Goal: Entertainment & Leisure: Consume media (video, audio)

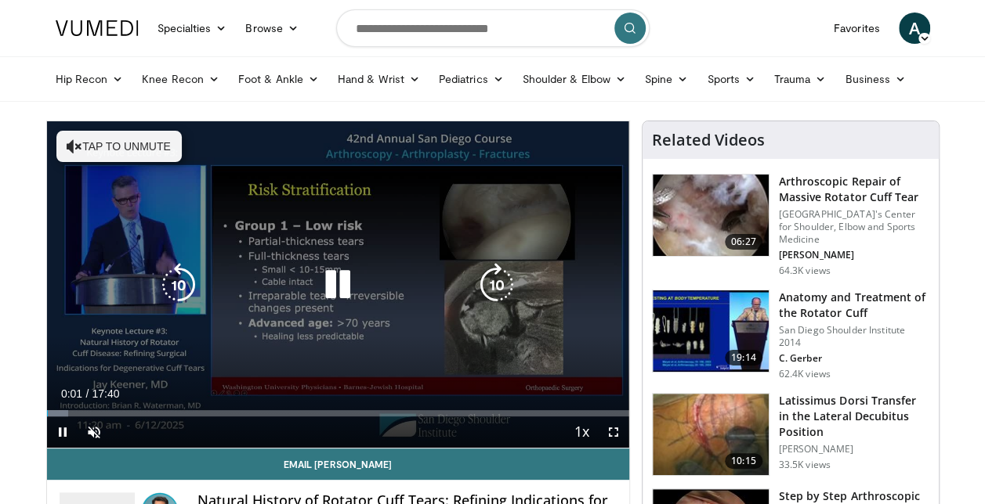
click at [132, 147] on button "Tap to unmute" at bounding box center [118, 146] width 125 height 31
click at [132, 262] on div "10 seconds Tap to unmute" at bounding box center [338, 284] width 582 height 327
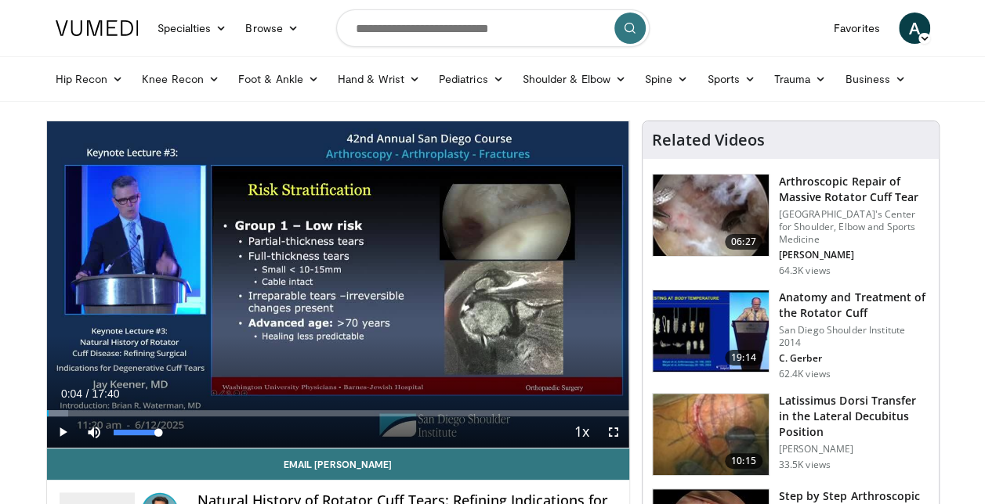
click at [178, 439] on div "Mute 100%" at bounding box center [133, 432] width 110 height 31
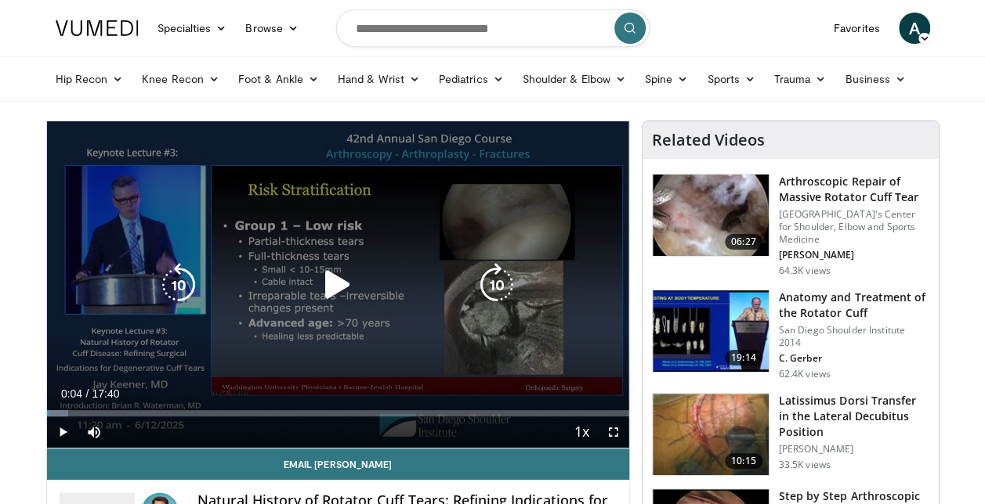
click at [326, 353] on div "10 seconds Tap to unmute" at bounding box center [338, 284] width 582 height 327
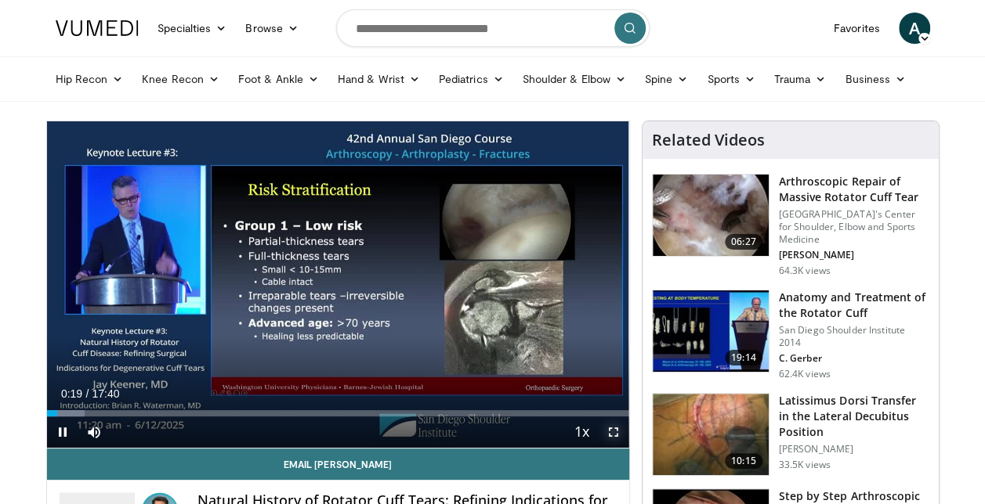
click at [607, 432] on span "Video Player" at bounding box center [613, 432] width 31 height 31
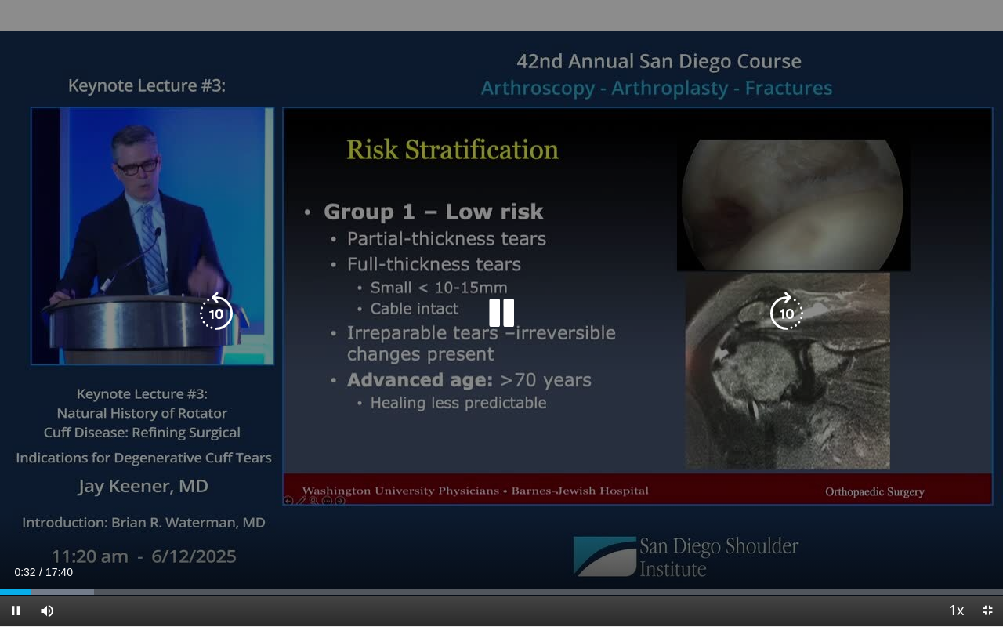
click at [553, 390] on div "10 seconds Tap to unmute" at bounding box center [501, 313] width 1003 height 626
click at [894, 92] on div "10 seconds Tap to unmute" at bounding box center [501, 313] width 1003 height 626
click at [707, 240] on div "10 seconds Tap to unmute" at bounding box center [501, 313] width 1003 height 626
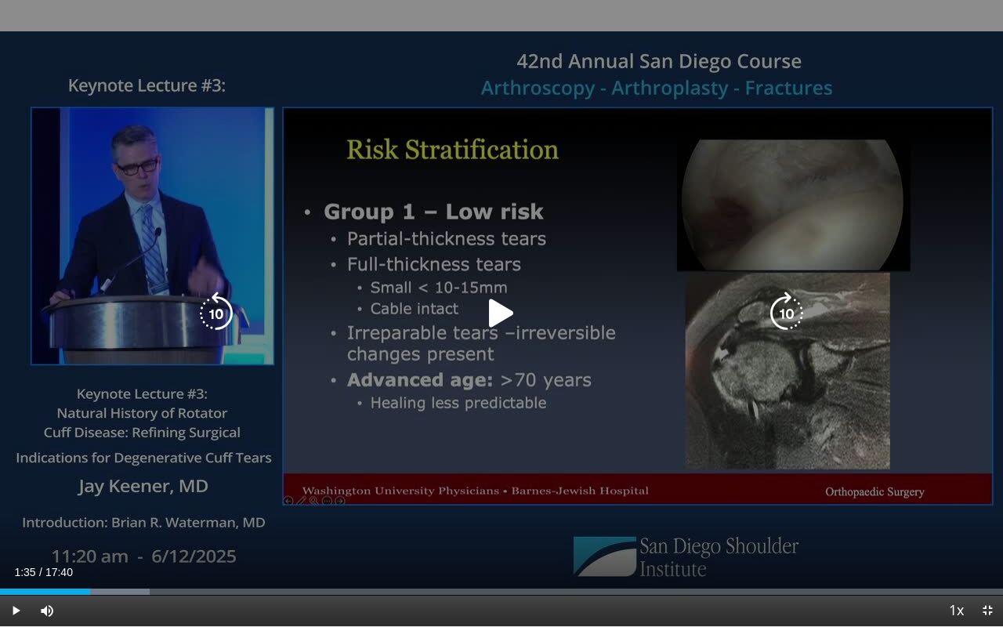
click at [707, 240] on div "10 seconds Tap to unmute" at bounding box center [501, 313] width 1003 height 626
click at [788, 305] on icon "Video Player" at bounding box center [787, 313] width 44 height 44
click at [627, 157] on div "10 seconds Tap to unmute" at bounding box center [501, 313] width 1003 height 626
drag, startPoint x: 338, startPoint y: 141, endPoint x: 811, endPoint y: 154, distance: 473.3
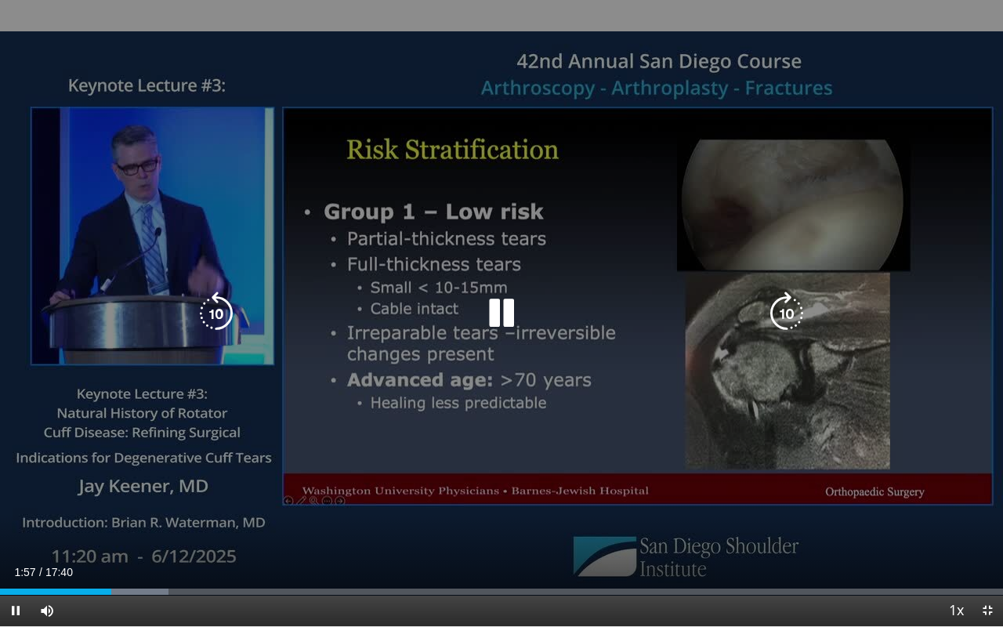
click at [811, 154] on div "10 seconds Tap to unmute" at bounding box center [501, 313] width 1003 height 626
drag, startPoint x: 329, startPoint y: 133, endPoint x: 865, endPoint y: 166, distance: 536.8
click at [865, 166] on div "10 seconds Tap to unmute" at bounding box center [501, 313] width 1003 height 626
click at [610, 274] on div "10 seconds Tap to unmute" at bounding box center [501, 313] width 1003 height 626
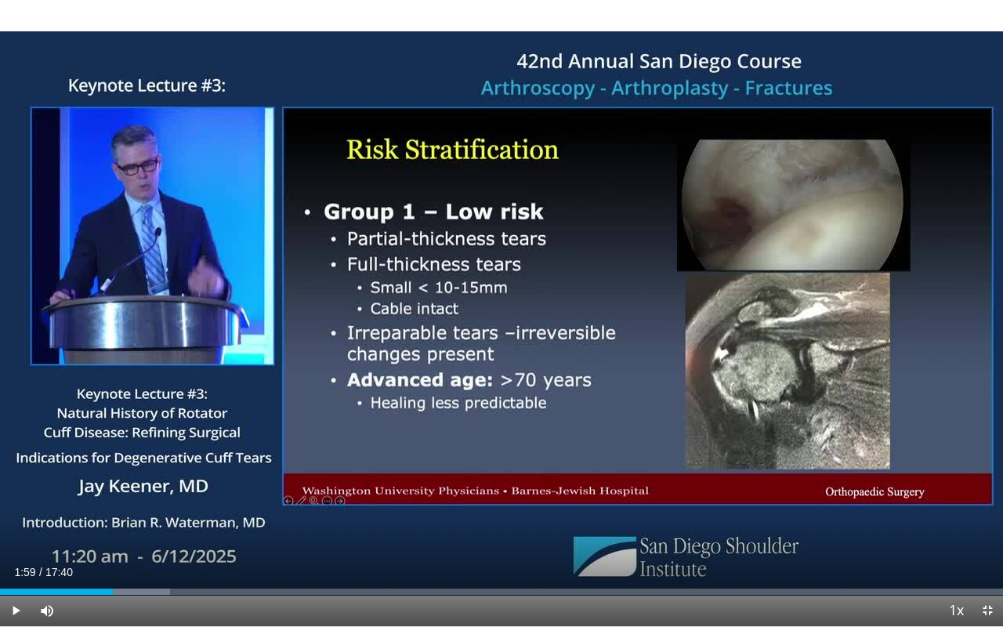
click at [610, 274] on div "10 seconds Tap to unmute" at bounding box center [501, 313] width 1003 height 626
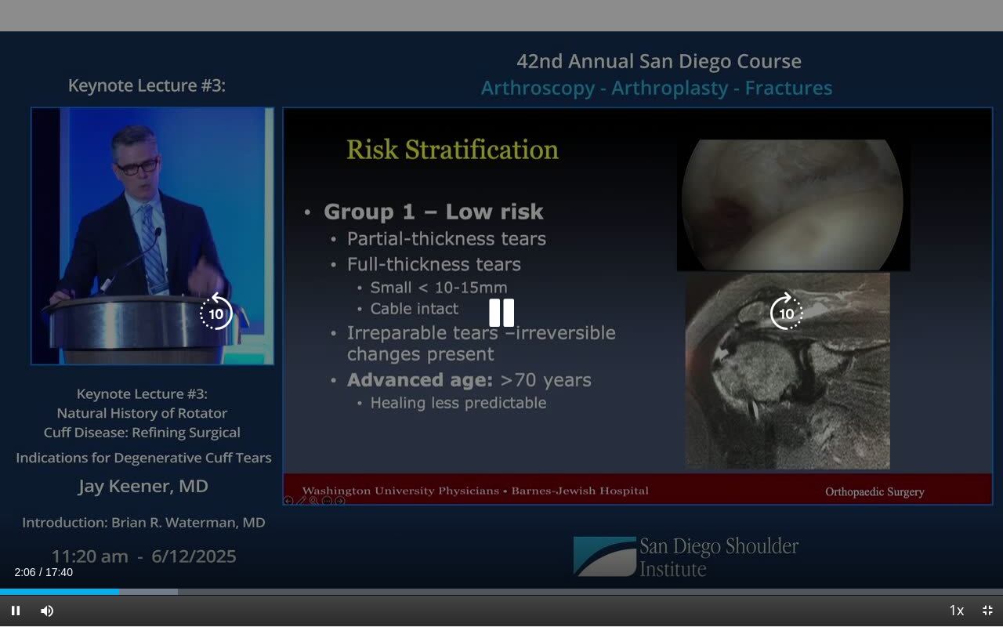
click at [232, 317] on icon "Video Player" at bounding box center [216, 313] width 44 height 44
click at [503, 317] on icon "Video Player" at bounding box center [501, 313] width 44 height 44
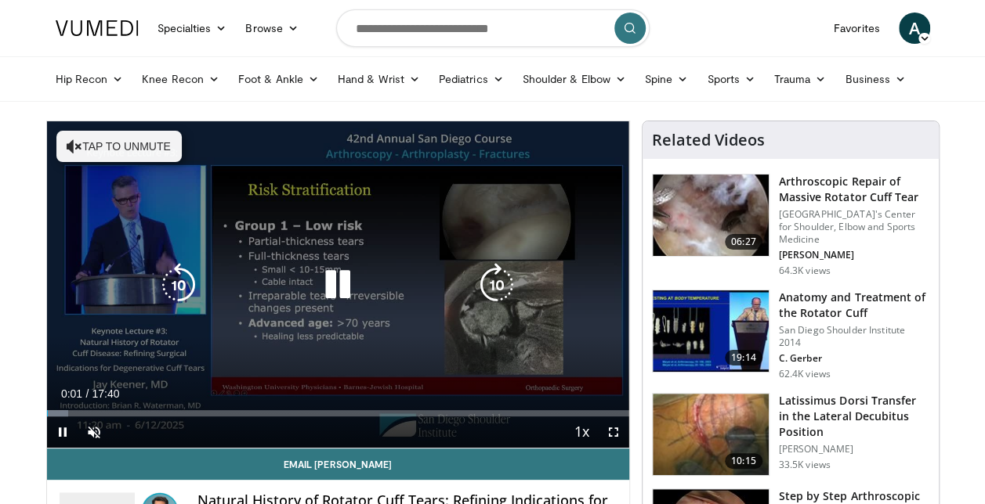
click at [514, 266] on icon "Video Player" at bounding box center [497, 285] width 44 height 44
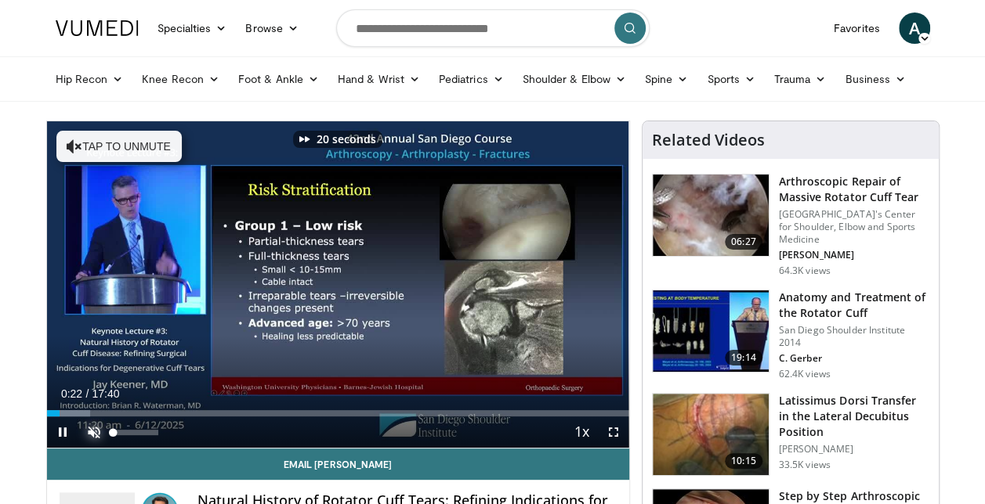
click at [99, 431] on span "Video Player" at bounding box center [93, 432] width 31 height 31
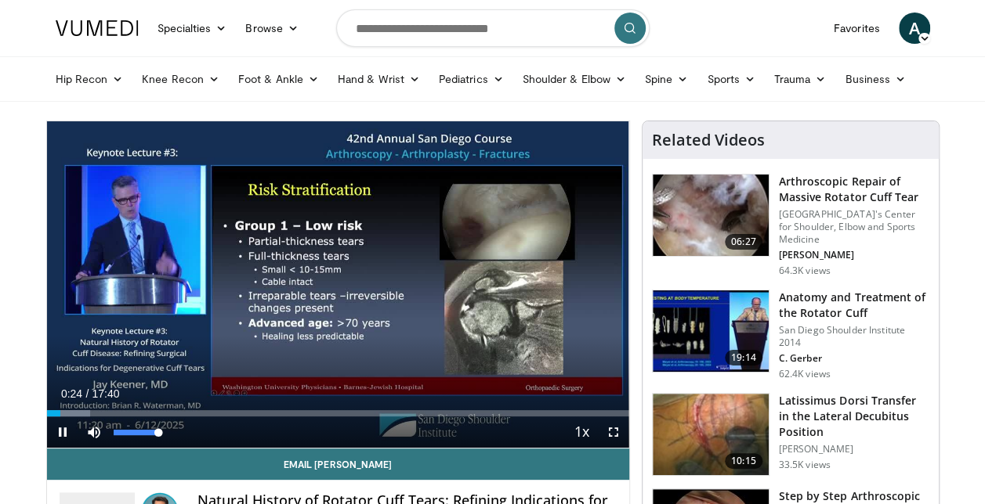
click at [180, 428] on div "Mute 100%" at bounding box center [133, 432] width 110 height 31
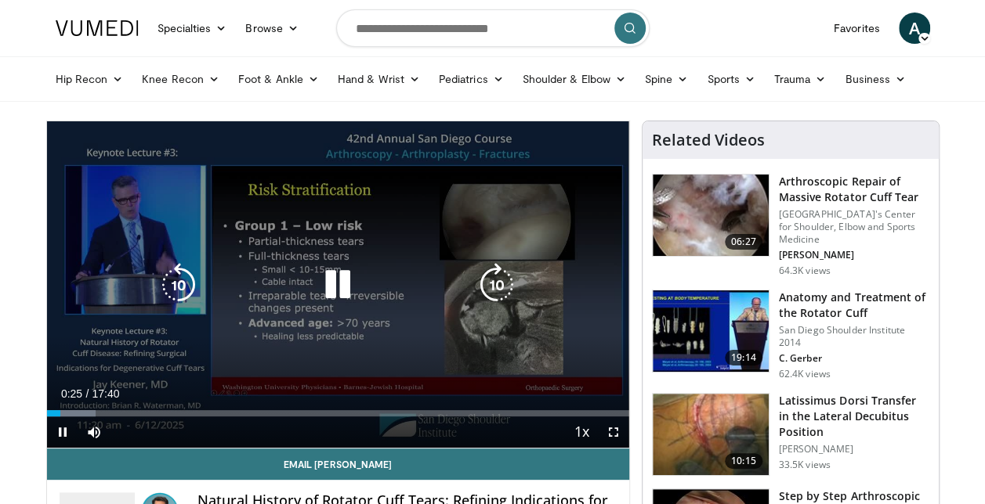
click at [508, 260] on div "20 seconds Tap to unmute" at bounding box center [338, 284] width 582 height 327
click at [495, 282] on icon "Video Player" at bounding box center [497, 285] width 44 height 44
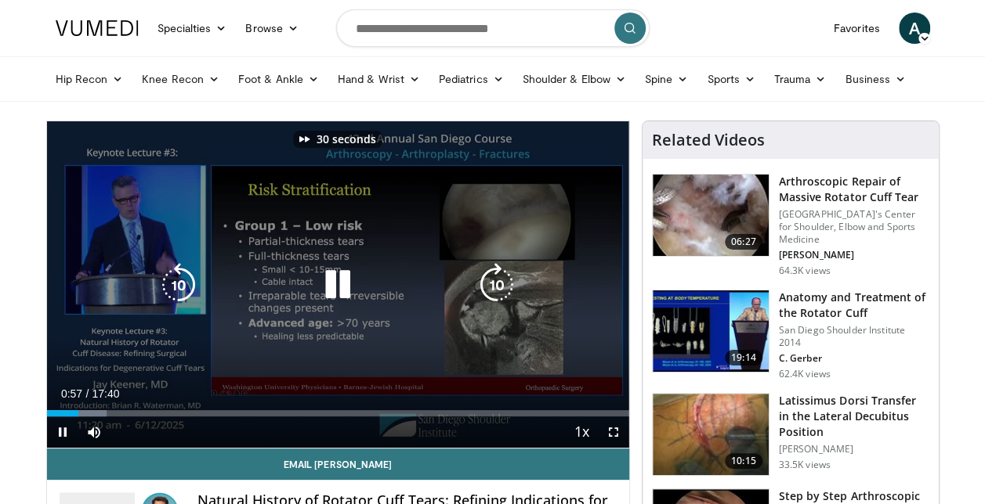
click at [495, 282] on icon "Video Player" at bounding box center [497, 285] width 44 height 44
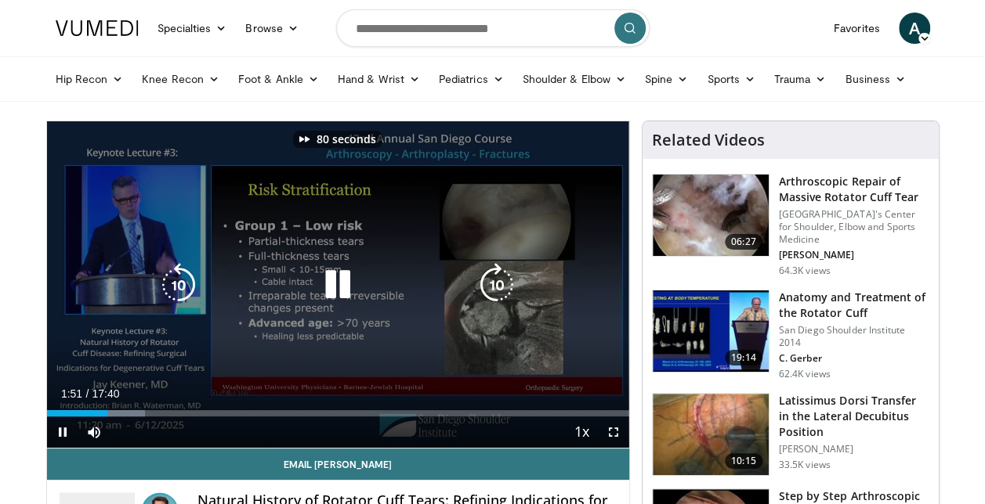
click at [495, 282] on icon "Video Player" at bounding box center [497, 285] width 44 height 44
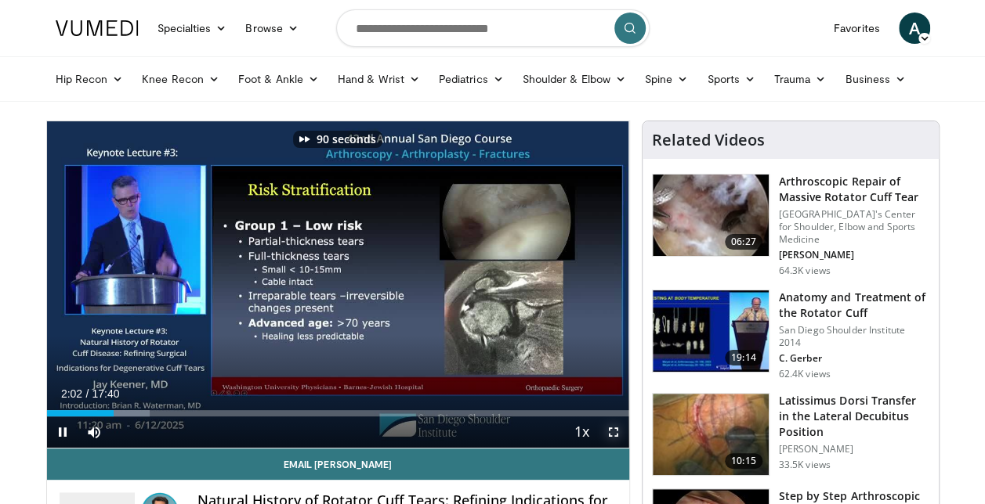
click at [607, 429] on span "Video Player" at bounding box center [613, 432] width 31 height 31
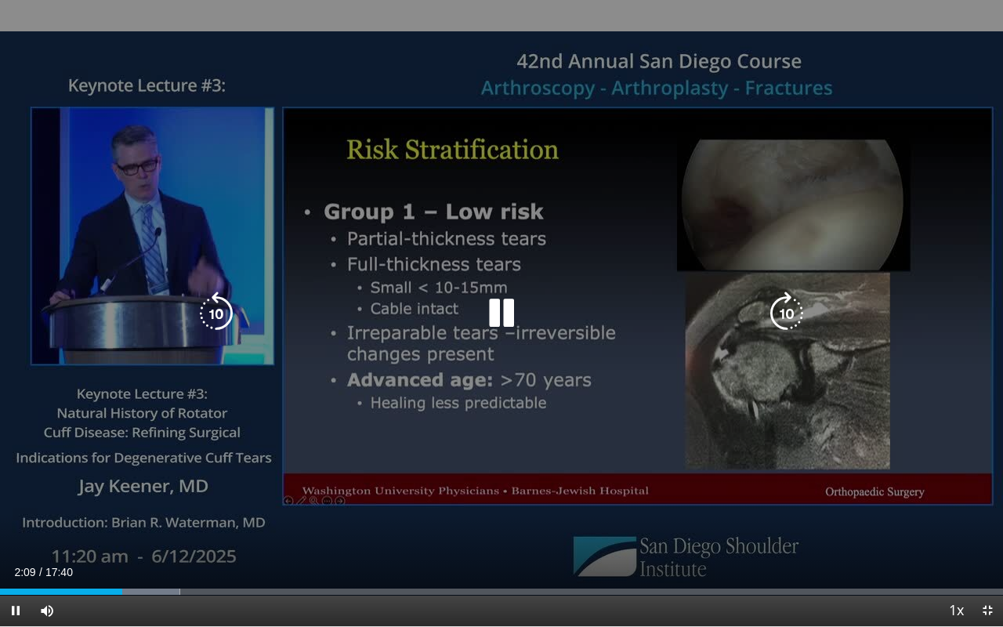
click at [570, 391] on div "90 seconds Tap to unmute" at bounding box center [501, 313] width 1003 height 626
click at [501, 314] on icon "Video Player" at bounding box center [501, 313] width 44 height 44
click at [421, 440] on div "90 seconds Tap to unmute" at bounding box center [501, 313] width 1003 height 626
click at [512, 307] on icon "Video Player" at bounding box center [501, 313] width 44 height 44
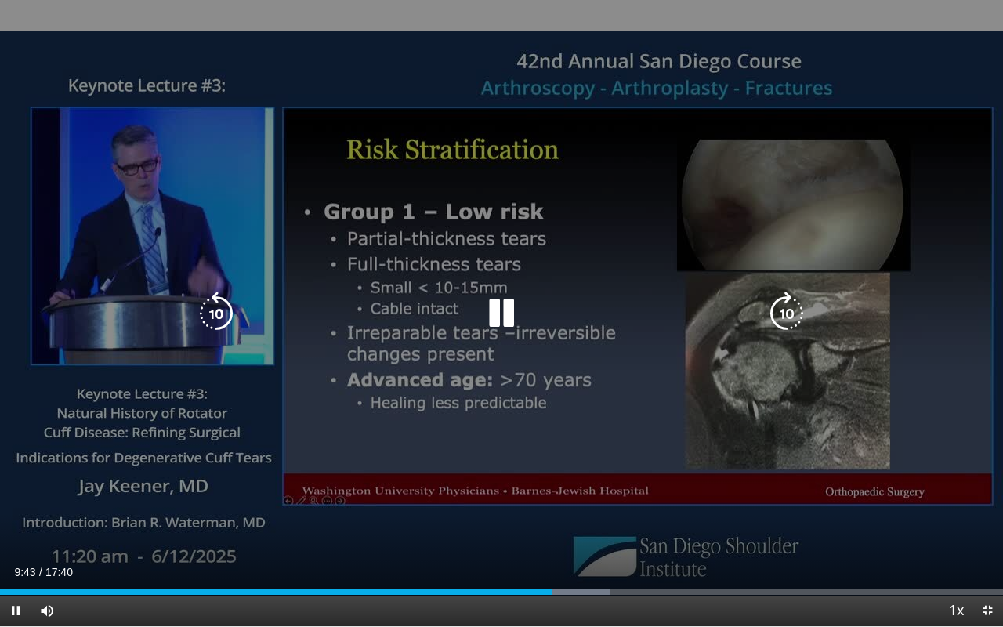
click at [376, 493] on div "90 seconds Tap to unmute" at bounding box center [501, 313] width 1003 height 626
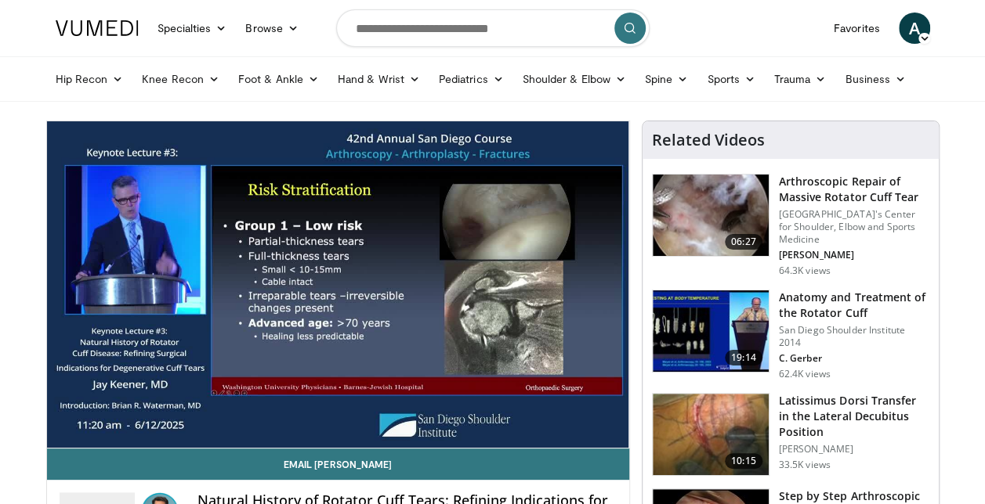
click at [722, 193] on img at bounding box center [711, 215] width 116 height 81
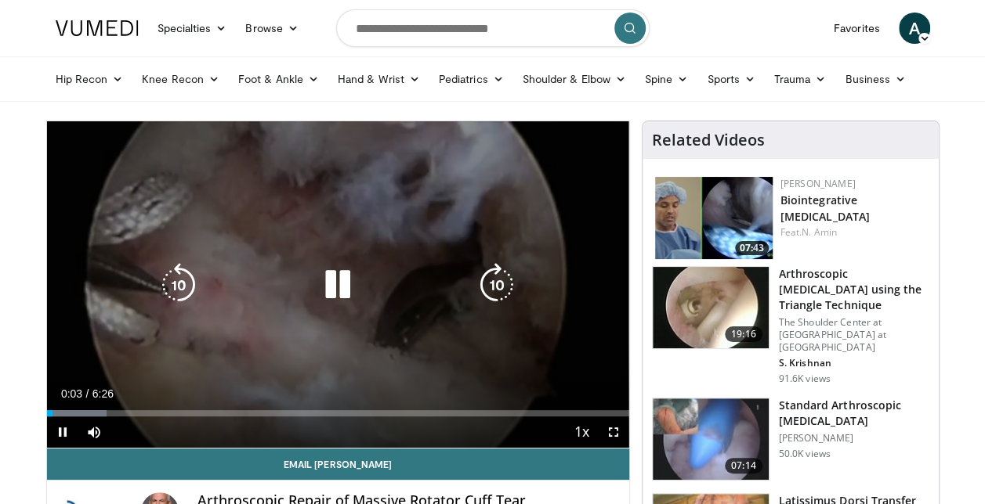
click at [479, 280] on icon "Video Player" at bounding box center [497, 285] width 44 height 44
click at [425, 227] on div "20 seconds Tap to unmute" at bounding box center [338, 284] width 582 height 327
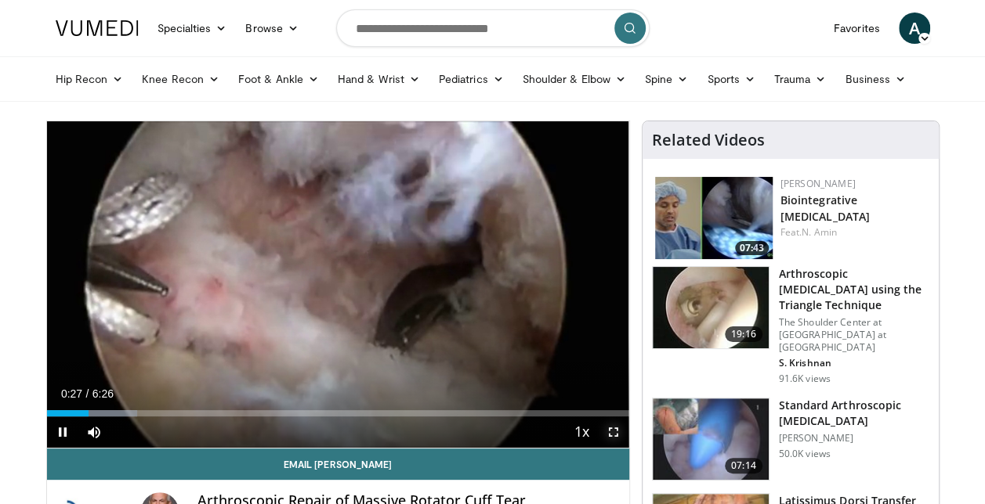
click at [608, 428] on span "Video Player" at bounding box center [613, 432] width 31 height 31
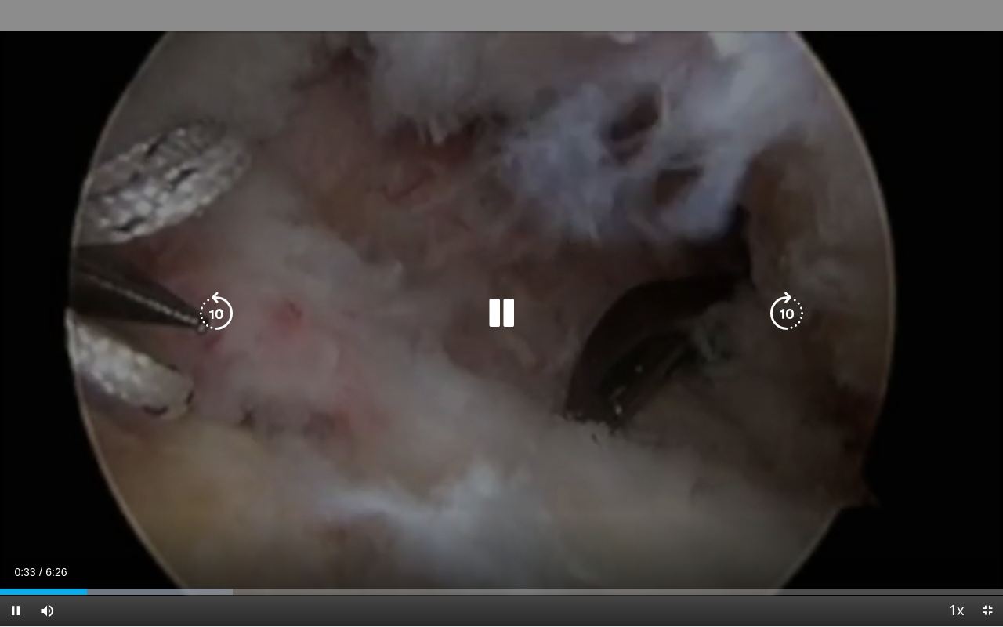
click at [574, 337] on div "20 seconds Tap to unmute" at bounding box center [501, 313] width 1003 height 626
click at [714, 240] on div "20 seconds Tap to unmute" at bounding box center [501, 313] width 1003 height 626
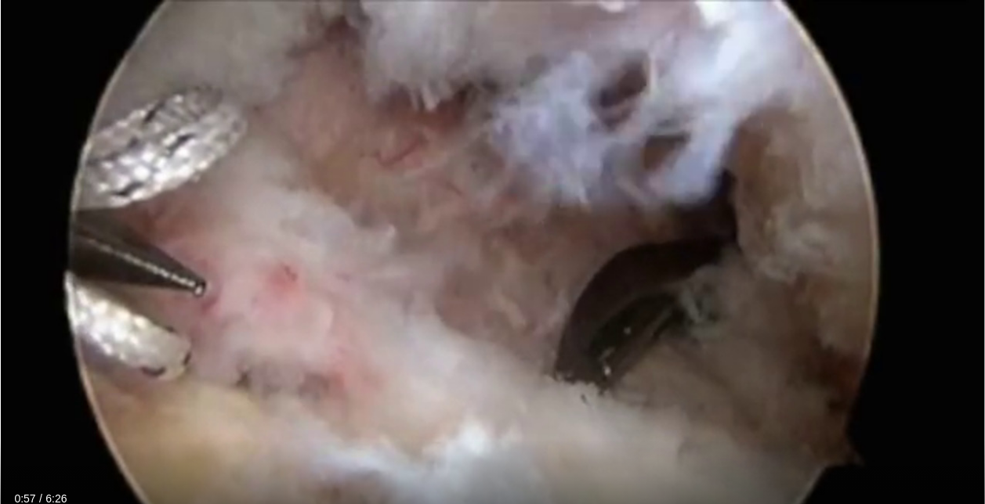
scroll to position [497, 0]
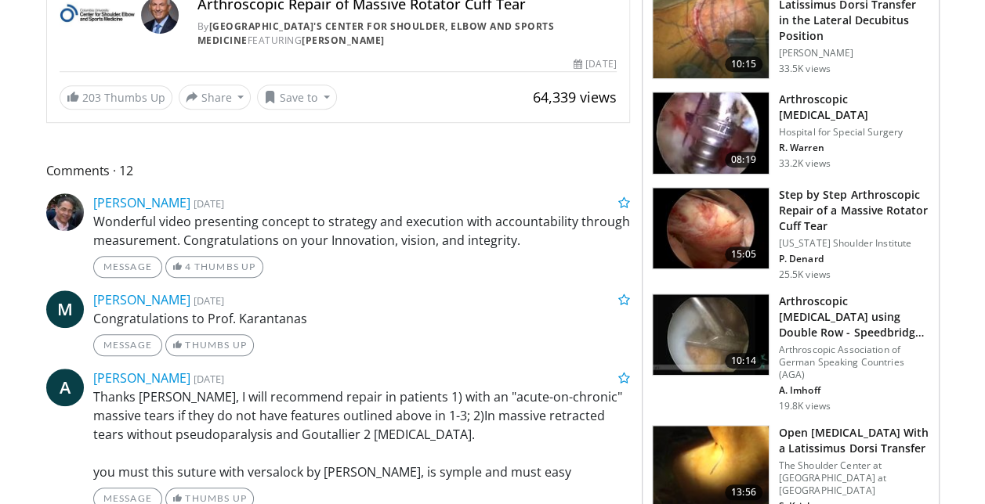
click at [790, 210] on h3 "Step by Step Arthroscopic Repair of a Massive Rotator Cuff Tear" at bounding box center [854, 210] width 150 height 47
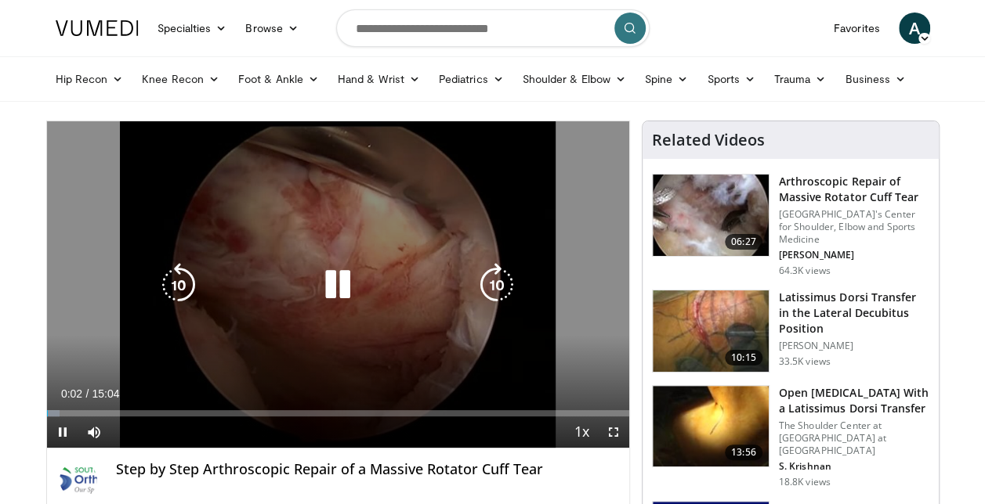
click at [480, 293] on icon "Video Player" at bounding box center [497, 285] width 44 height 44
click at [545, 211] on div "10 seconds Tap to unmute" at bounding box center [338, 284] width 582 height 327
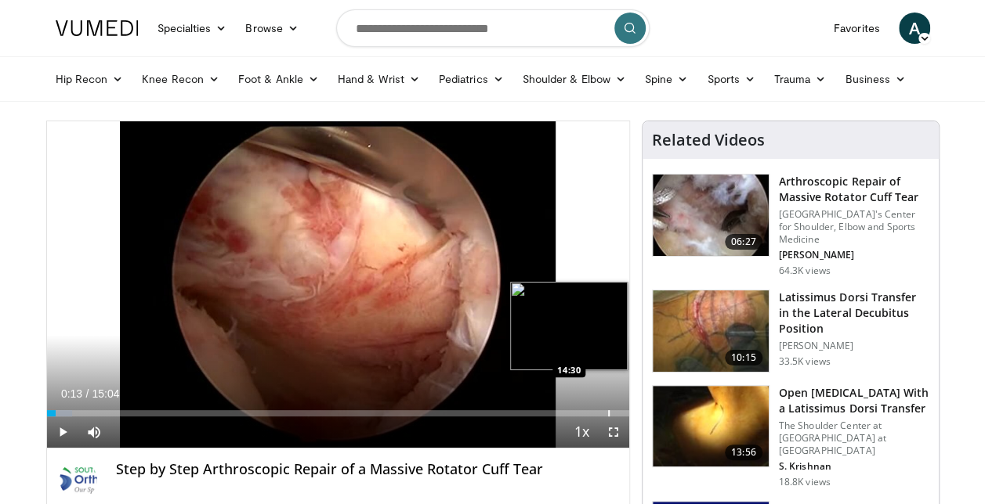
click at [608, 415] on div "Progress Bar" at bounding box center [609, 413] width 2 height 6
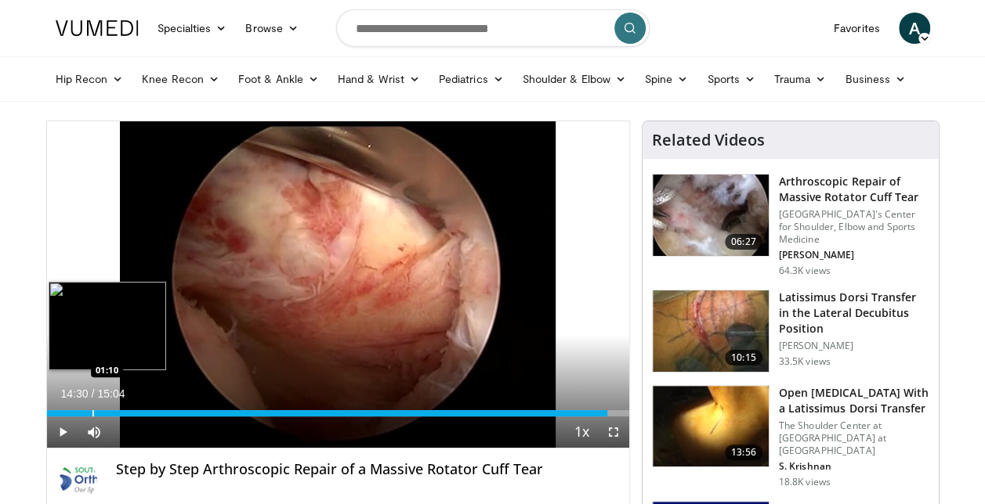
click at [91, 406] on div "Loaded : 96.29% 14:30 01:10" at bounding box center [338, 409] width 582 height 15
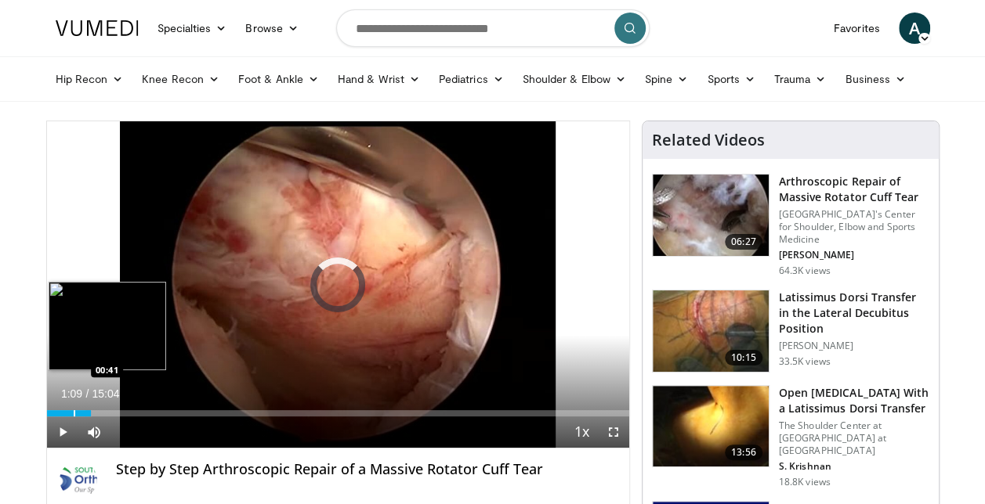
click at [72, 408] on div "Loaded : 7.75% 01:09 00:41" at bounding box center [338, 409] width 582 height 15
click at [53, 410] on div "Progress Bar" at bounding box center [54, 413] width 2 height 6
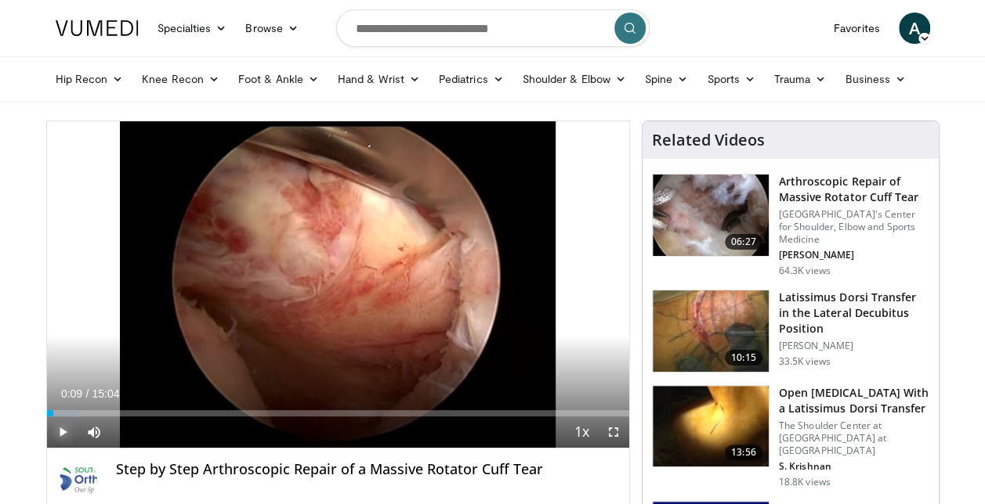
click at [64, 438] on span "Video Player" at bounding box center [62, 432] width 31 height 31
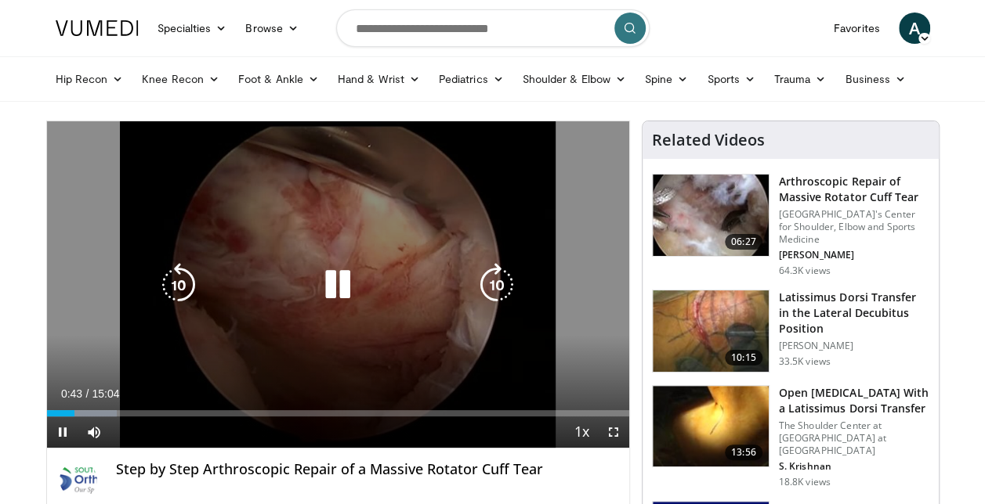
click at [211, 349] on div "10 seconds Tap to unmute" at bounding box center [338, 284] width 582 height 327
click at [367, 290] on div "Video Player" at bounding box center [337, 284] width 349 height 31
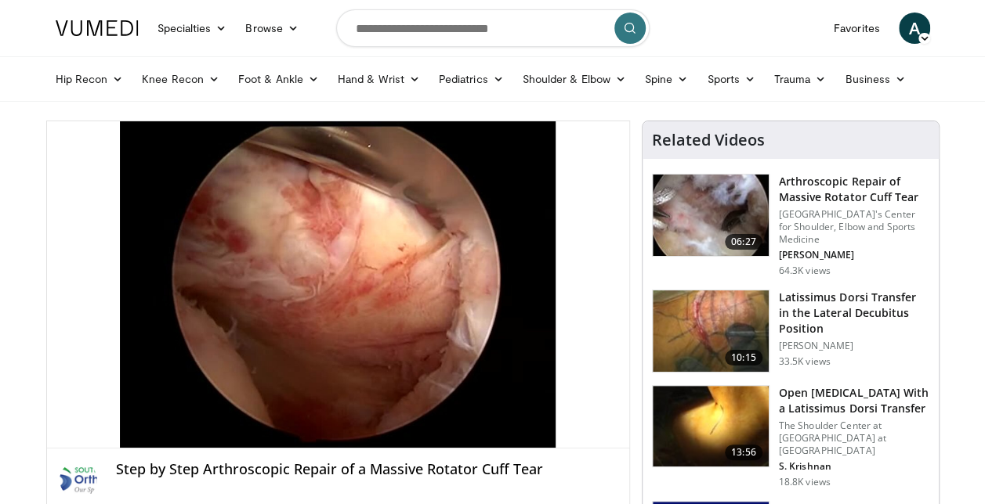
drag, startPoint x: 321, startPoint y: 282, endPoint x: 549, endPoint y: 528, distance: 335.4
click at [549, 504] on html "Specialties Adult & Family Medicine Allergy, Asthma, Immunology Anesthesiology …" at bounding box center [492, 252] width 985 height 504
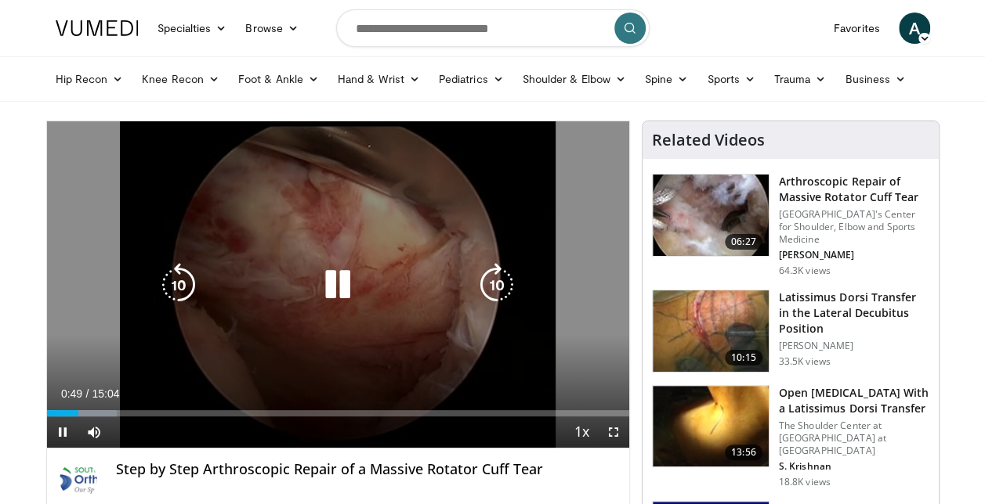
click at [483, 204] on div "10 seconds Tap to unmute" at bounding box center [338, 284] width 582 height 327
